Goal: Task Accomplishment & Management: Manage account settings

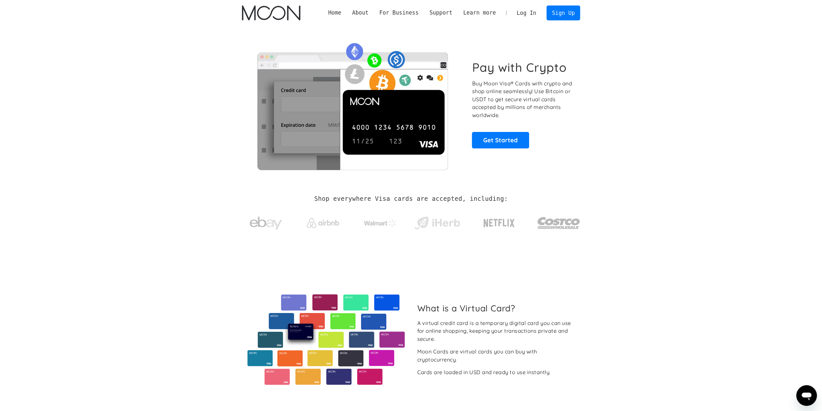
click at [533, 16] on link "Log In" at bounding box center [526, 13] width 30 height 14
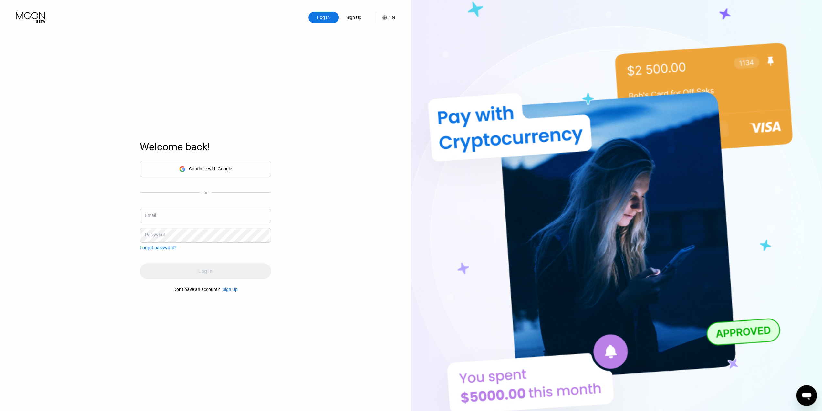
click at [184, 212] on input "text" at bounding box center [205, 215] width 131 height 15
click at [265, 208] on protonpass-control-c6fc at bounding box center [205, 208] width 131 height 0
type input "[EMAIL_ADDRESS][DOMAIN_NAME]"
click at [217, 268] on div "Log In" at bounding box center [205, 271] width 131 height 16
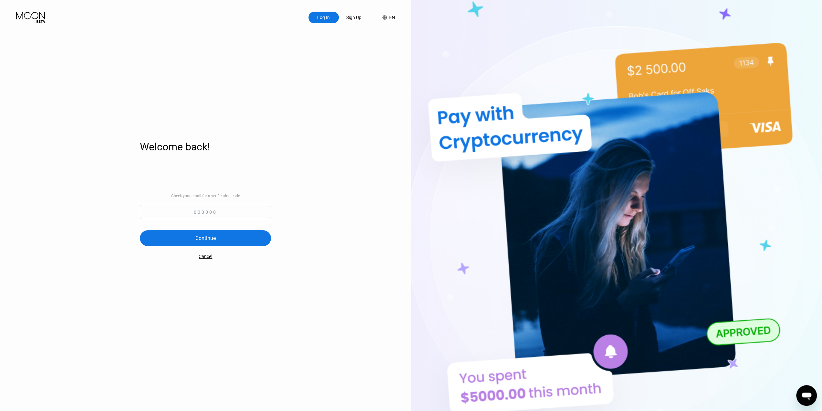
click at [218, 207] on input at bounding box center [205, 212] width 131 height 15
paste input "196099"
type input "196099"
click at [158, 283] on div "Check your email for a verification code 196099 Continue Cancel" at bounding box center [205, 226] width 131 height 131
click at [187, 235] on div "Continue" at bounding box center [205, 238] width 131 height 16
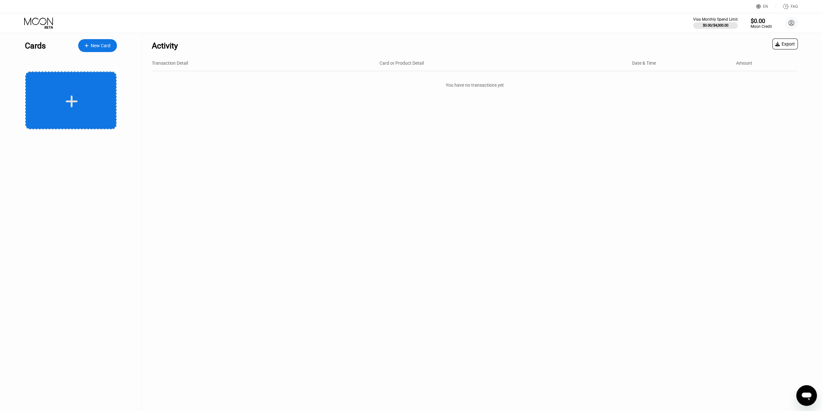
click at [79, 102] on div at bounding box center [72, 101] width 80 height 15
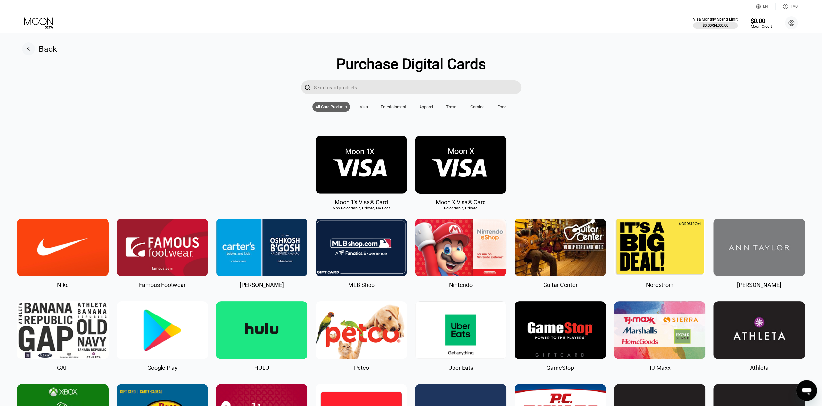
click at [479, 165] on img at bounding box center [460, 165] width 91 height 58
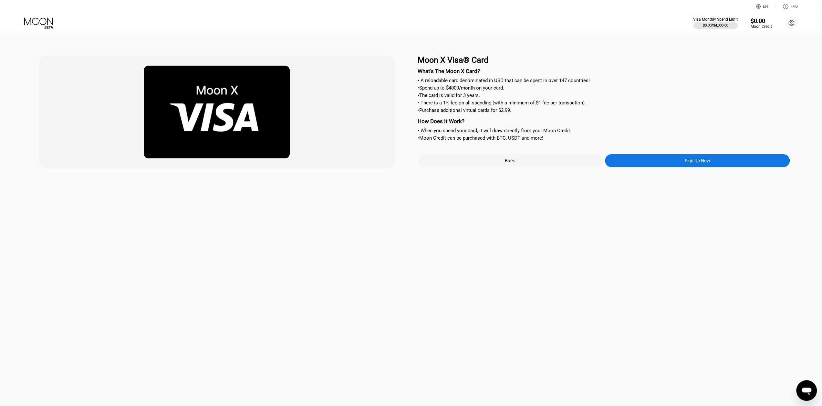
click at [537, 113] on div "• Purchase additional virtual cards for $2.99." at bounding box center [604, 110] width 373 height 6
click at [715, 27] on div "$0.00 / $4,000.00" at bounding box center [716, 25] width 26 height 4
click at [757, 27] on div "Moon Credit" at bounding box center [761, 26] width 21 height 5
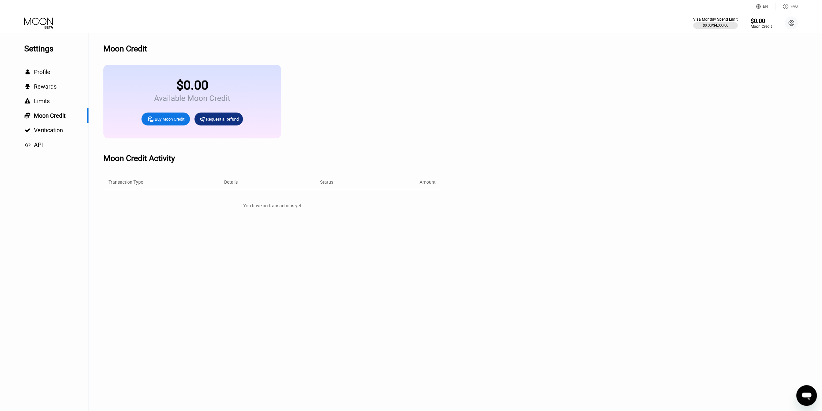
click at [168, 122] on div "Buy Moon Credit" at bounding box center [170, 118] width 30 height 5
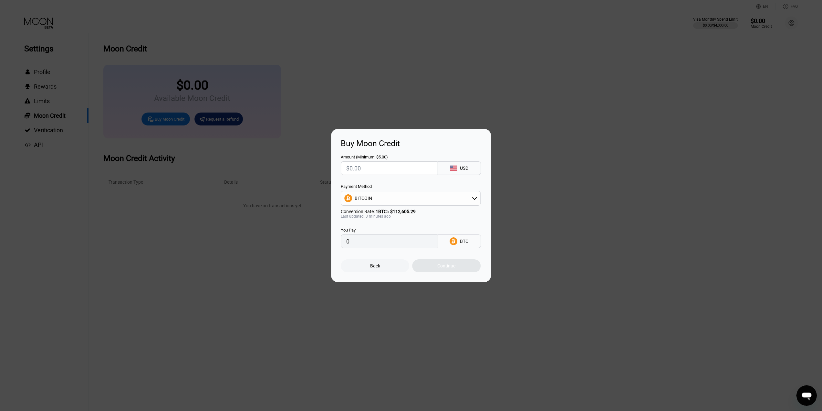
click at [414, 170] on input "text" at bounding box center [389, 168] width 86 height 13
type input "$5"
type input "0.00004439"
type input "$51"
type input "0.00045269"
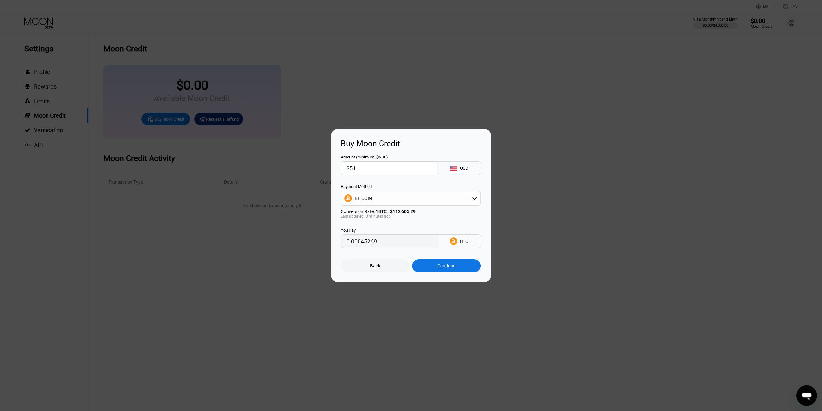
type input "$51"
click at [471, 205] on div "BITCOIN" at bounding box center [410, 198] width 139 height 13
click at [394, 232] on div "USDT on TRON" at bounding box center [415, 229] width 122 height 5
click at [483, 212] on div "Buy Moon Credit Amount (Minimum: $5.00) $51 USD Payment Method USDT on TRON Con…" at bounding box center [411, 205] width 160 height 153
click at [485, 214] on div "Buy Moon Credit Amount (Minimum: $5.00) $51 USD Payment Method USDT on TRON Con…" at bounding box center [411, 205] width 160 height 153
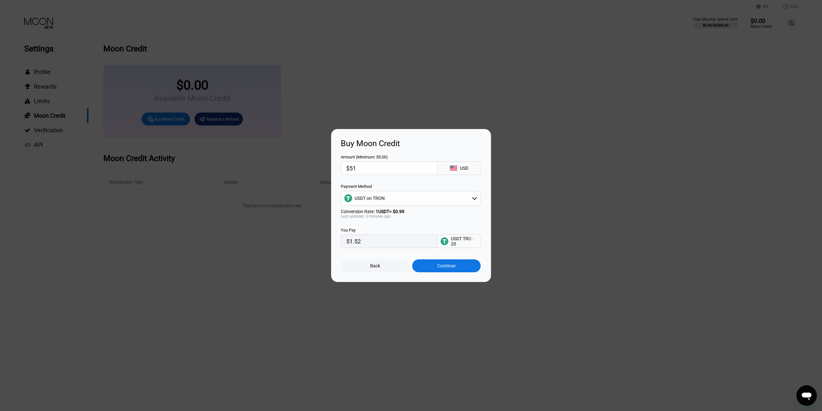
click at [456, 200] on div "USDT on TRON" at bounding box center [410, 198] width 139 height 13
click at [379, 217] on div "BITCOIN" at bounding box center [415, 215] width 122 height 5
click at [443, 196] on div "BITCOIN" at bounding box center [410, 198] width 139 height 13
click at [379, 230] on span "USDT on TRON" at bounding box center [371, 229] width 30 height 5
click at [437, 200] on div "USDT on TRON" at bounding box center [410, 198] width 139 height 13
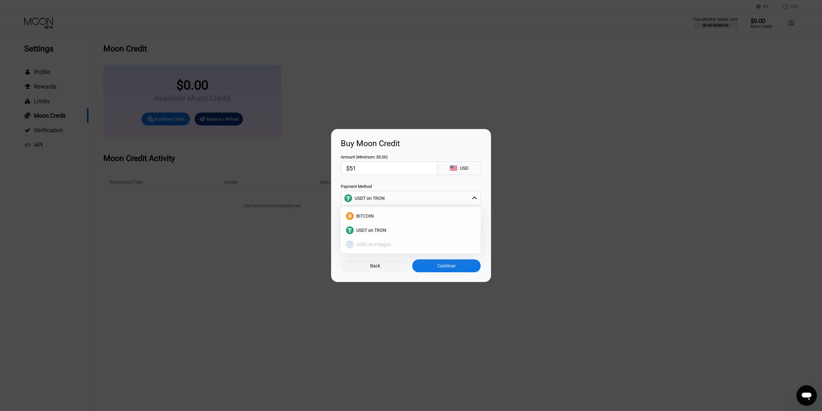
click at [395, 244] on div "USDC on Polygon" at bounding box center [415, 244] width 122 height 5
click at [465, 198] on div "USDC on Polygon" at bounding box center [410, 198] width 139 height 13
click at [405, 215] on div "BITCOIN" at bounding box center [415, 215] width 122 height 5
type input "0.00045269"
click at [456, 271] on div "Continue" at bounding box center [446, 265] width 68 height 13
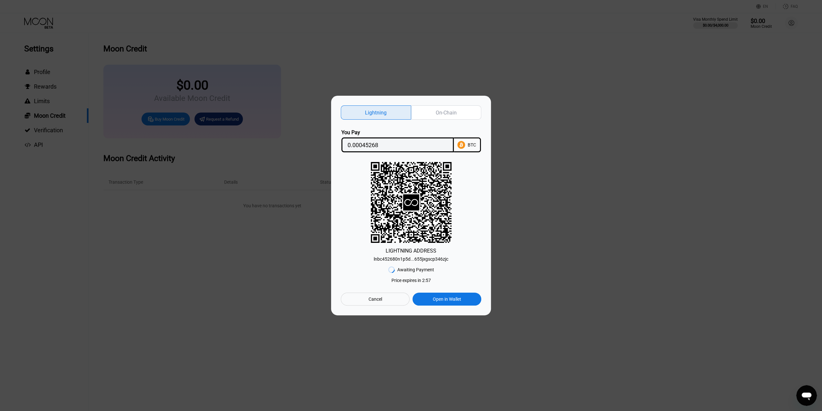
click at [445, 111] on div "On-Chain" at bounding box center [446, 112] width 21 height 7
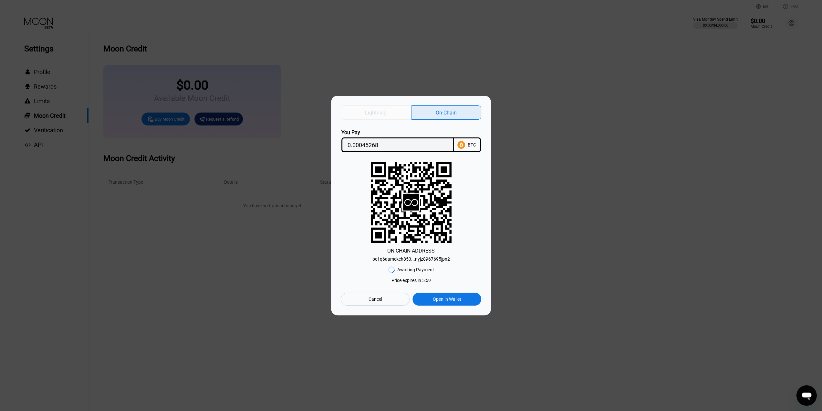
click at [375, 111] on div "Lightning" at bounding box center [376, 112] width 22 height 7
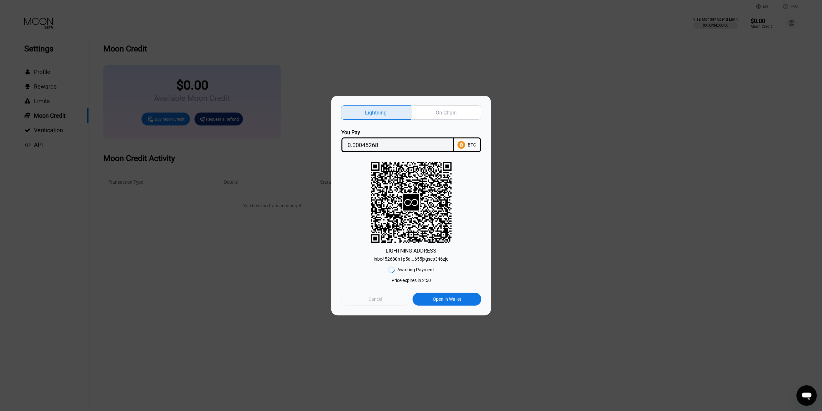
click at [371, 297] on div "Cancel" at bounding box center [376, 299] width 14 height 6
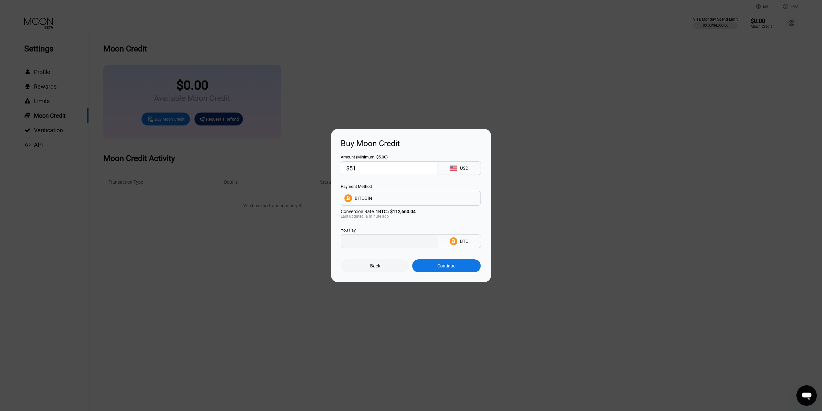
type input "0.00045269"
click at [385, 265] on div "Back" at bounding box center [375, 265] width 68 height 13
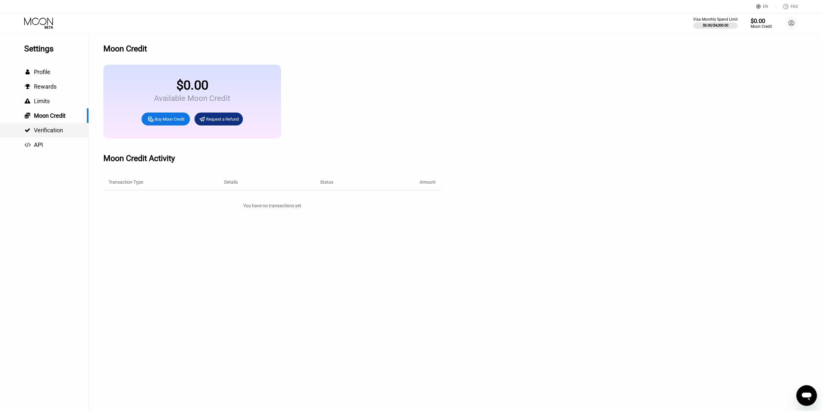
click at [56, 136] on div " Verification" at bounding box center [44, 130] width 89 height 15
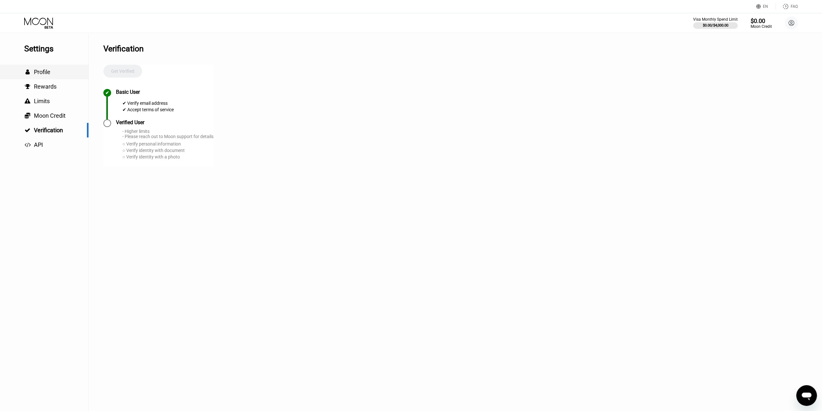
click at [43, 78] on div " Profile" at bounding box center [44, 72] width 89 height 15
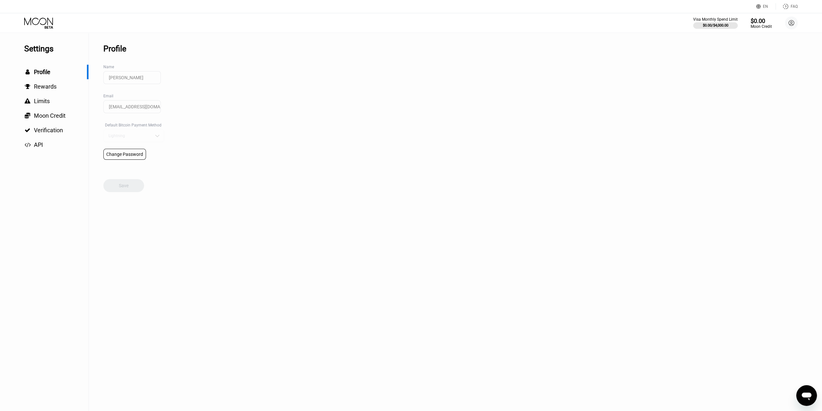
click at [139, 135] on div "Lightning" at bounding box center [133, 135] width 61 height 13
click at [213, 125] on div "Settings  Profile  Rewards  Limits  Moon Credit  Verification  API Profil…" at bounding box center [411, 222] width 822 height 378
click at [134, 112] on input "[EMAIL_ADDRESS][DOMAIN_NAME]" at bounding box center [132, 106] width 58 height 13
drag, startPoint x: 142, startPoint y: 82, endPoint x: 110, endPoint y: 81, distance: 32.0
click at [110, 81] on input "[PERSON_NAME]" at bounding box center [132, 77] width 58 height 13
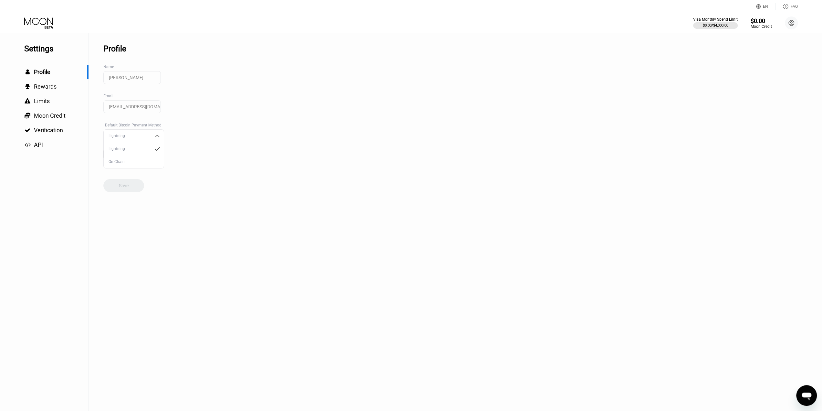
click at [192, 85] on div "Settings  Profile  Rewards  Limits  Moon Credit  Verification  API Profil…" at bounding box center [411, 222] width 822 height 378
click at [119, 83] on input "[PERSON_NAME]" at bounding box center [132, 77] width 58 height 13
click at [44, 89] on span "Rewards" at bounding box center [45, 86] width 23 height 7
click at [44, 75] on span "Profile" at bounding box center [42, 71] width 16 height 7
click at [44, 102] on span "Limits" at bounding box center [42, 101] width 16 height 7
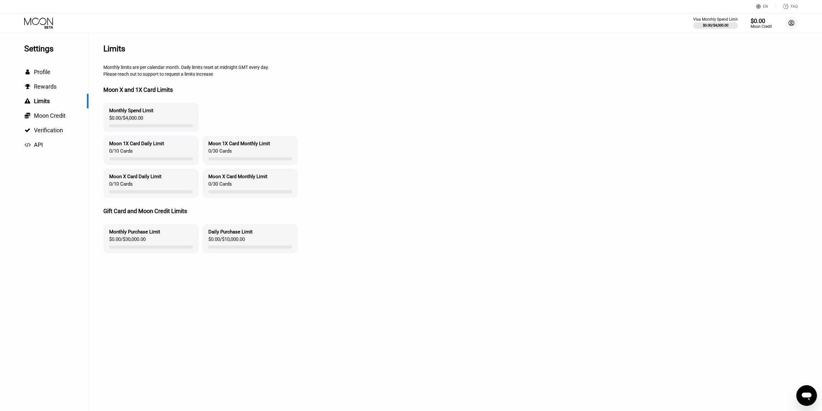
click at [789, 25] on circle at bounding box center [791, 22] width 13 height 13
click at [750, 145] on div "Log out" at bounding box center [751, 145] width 16 height 5
